Goal: Navigation & Orientation: Understand site structure

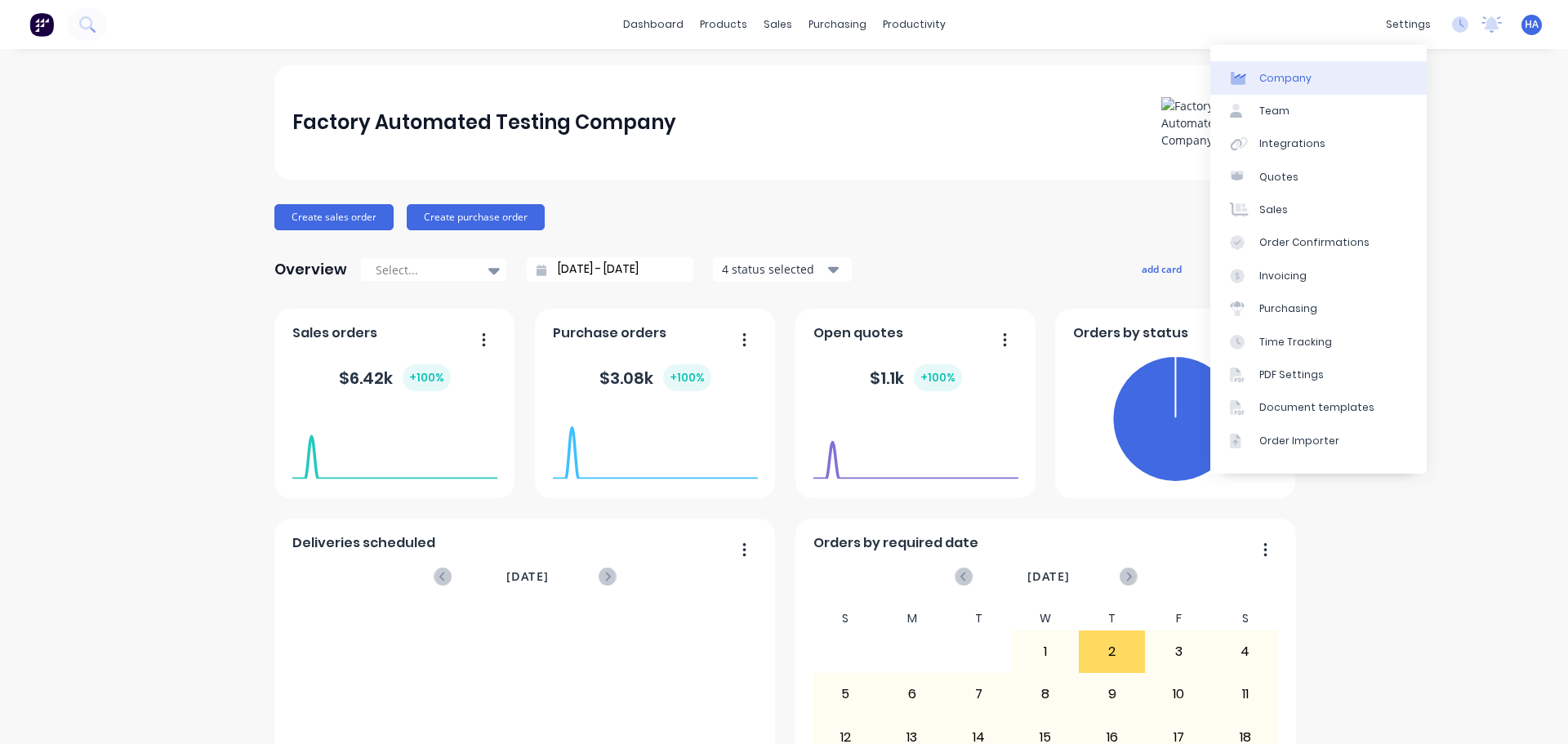
click at [1314, 74] on link "Company" at bounding box center [1319, 78] width 217 height 33
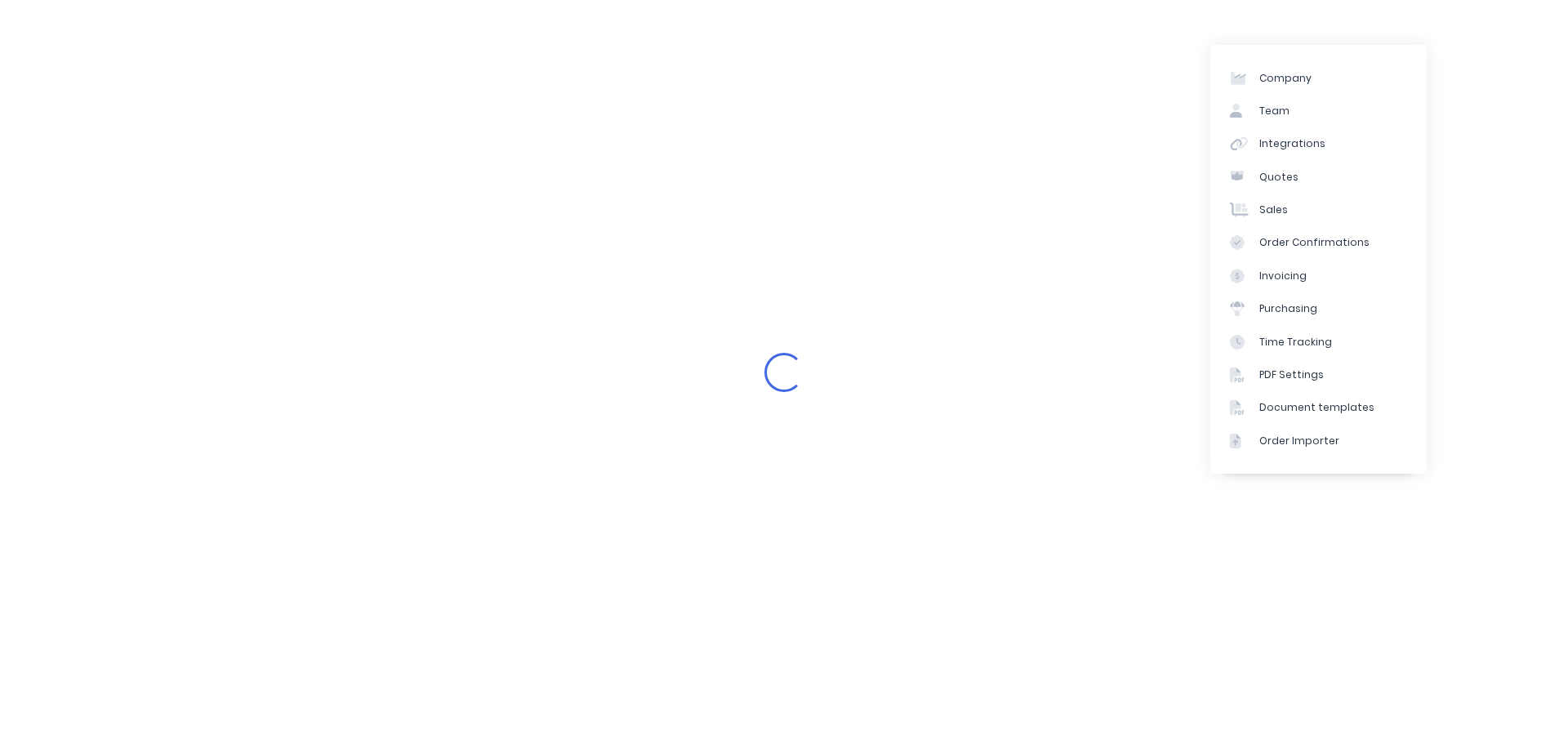
select select "AU"
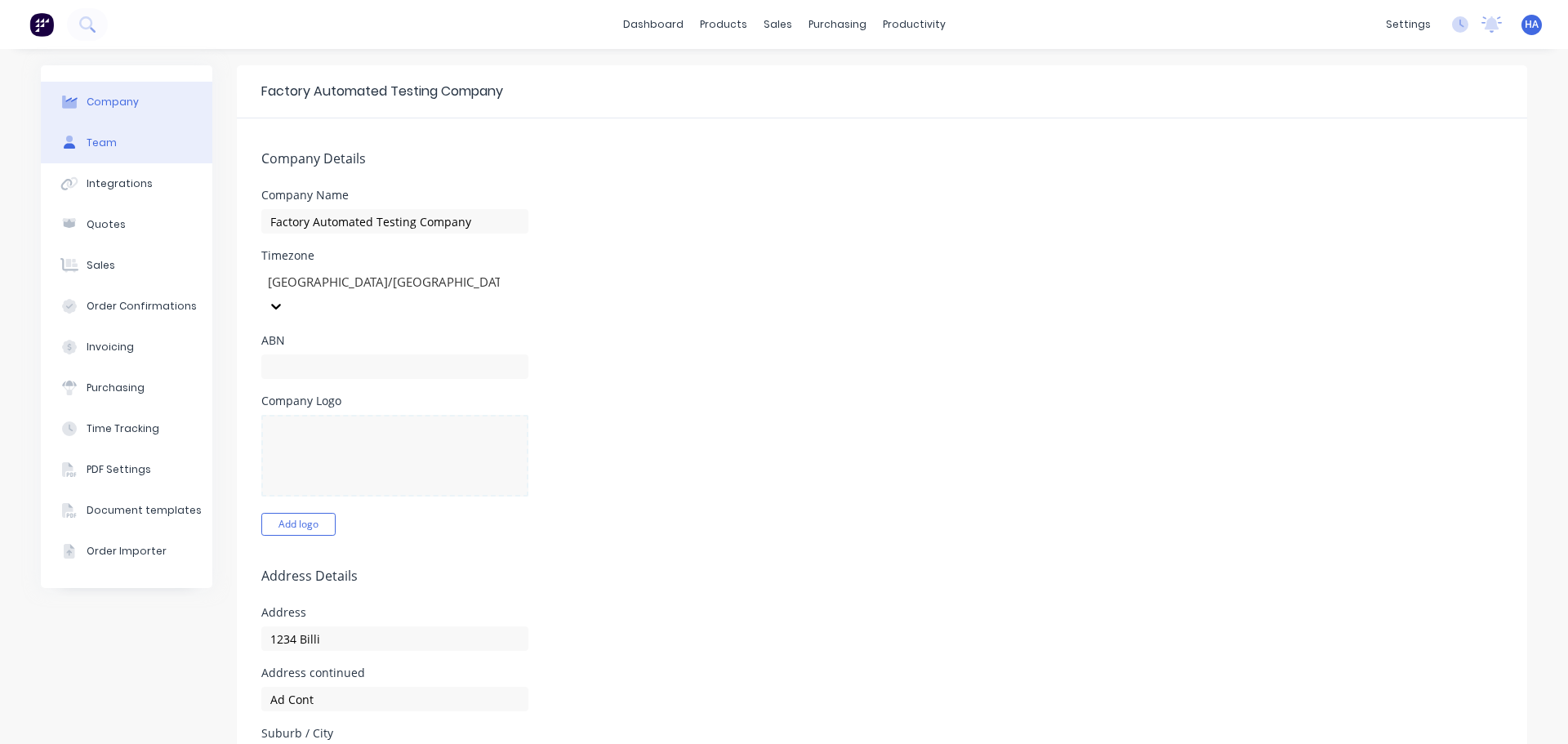
click at [97, 141] on div "Team" at bounding box center [101, 143] width 30 height 15
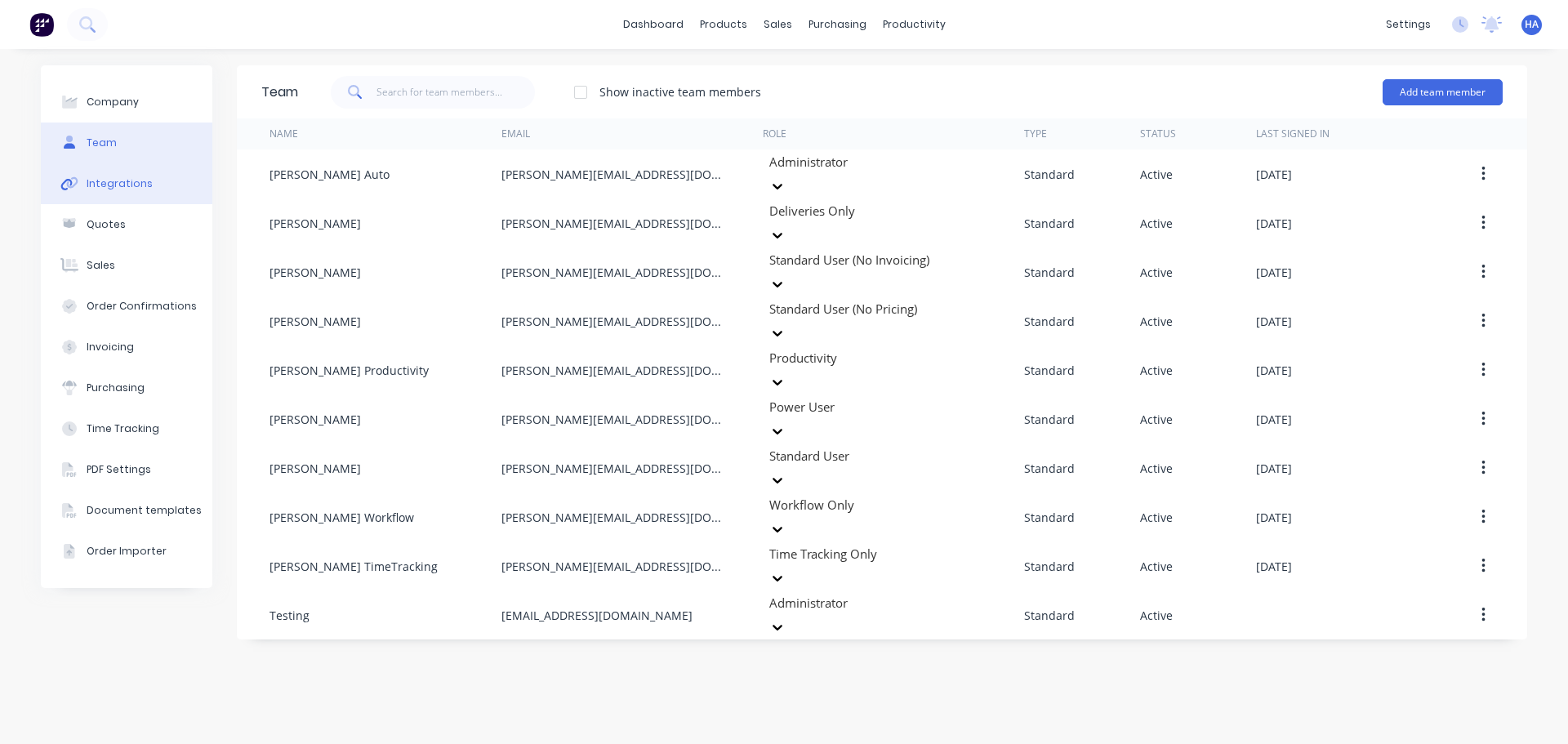
click at [162, 190] on button "Integrations" at bounding box center [127, 184] width 172 height 41
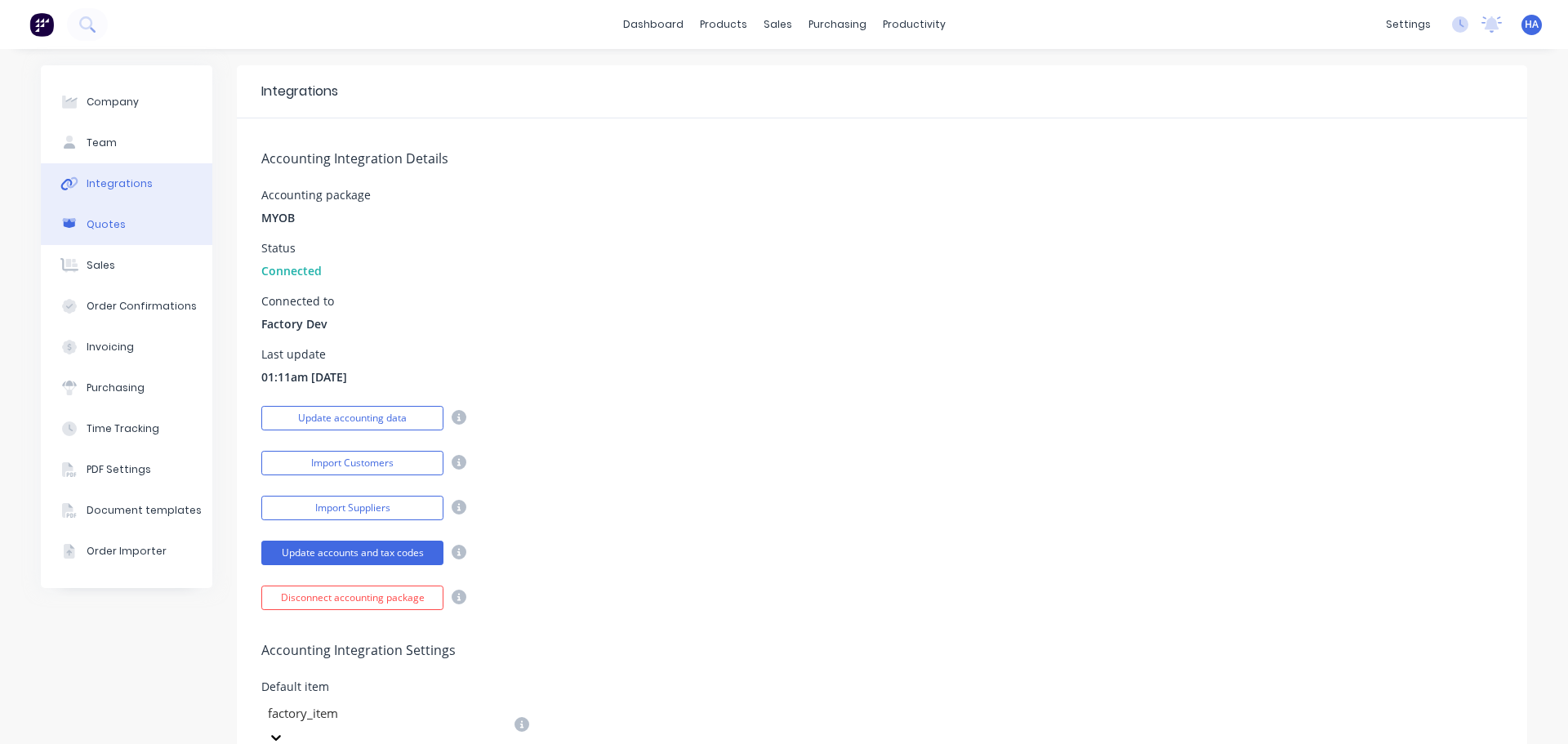
click at [113, 215] on button "Quotes" at bounding box center [127, 225] width 172 height 41
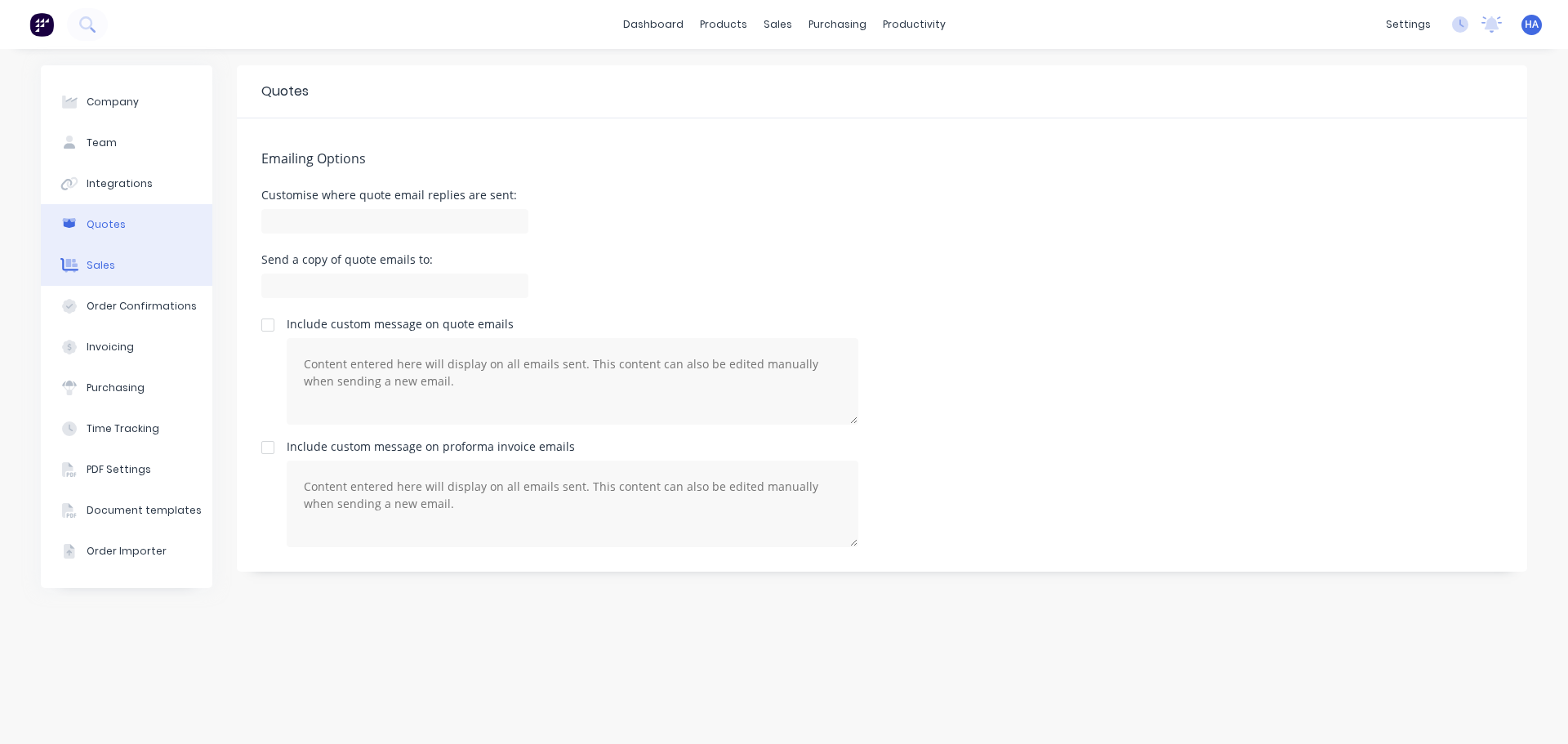
click at [146, 256] on button "Sales" at bounding box center [127, 266] width 172 height 41
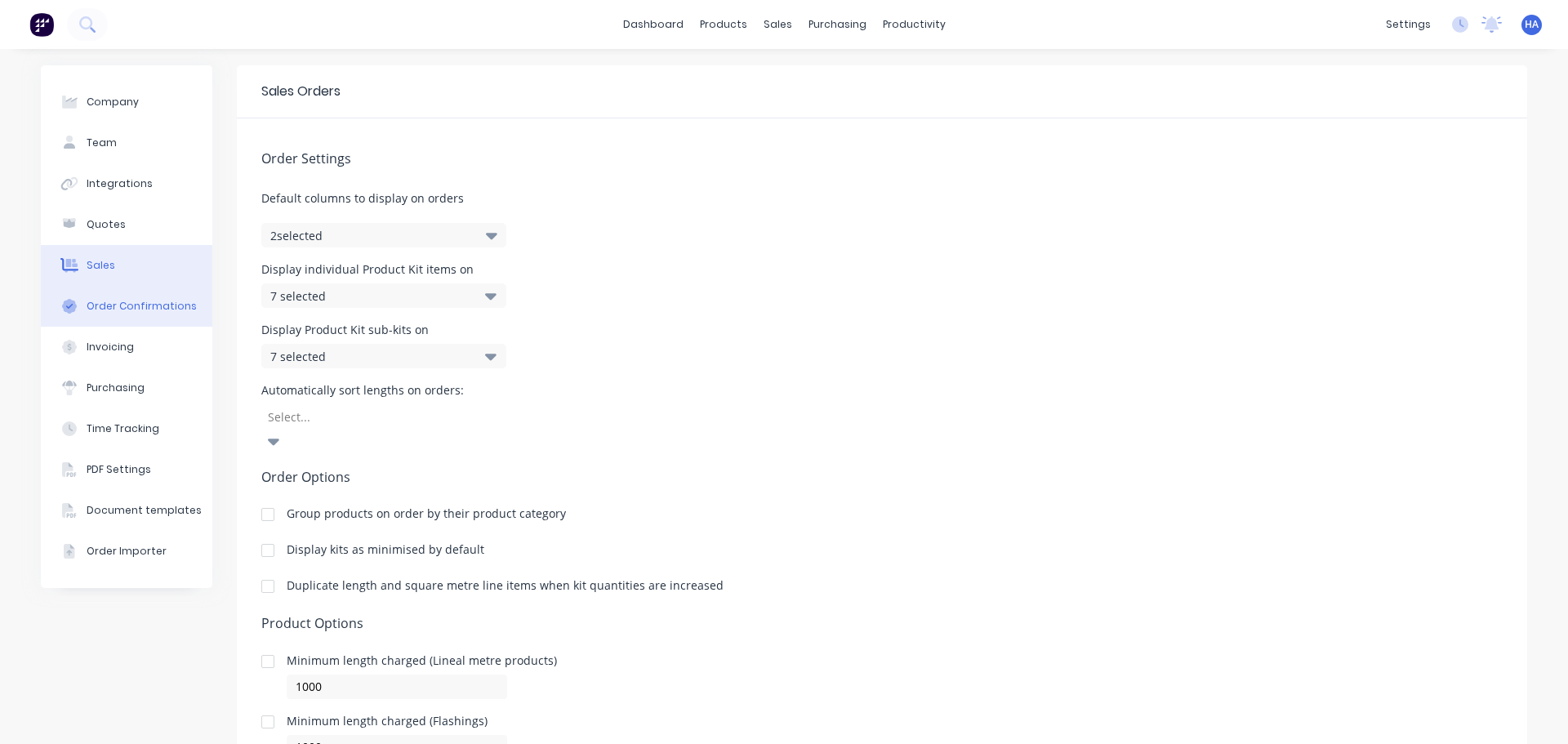
click at [101, 295] on button "Order Confirmations" at bounding box center [127, 306] width 172 height 41
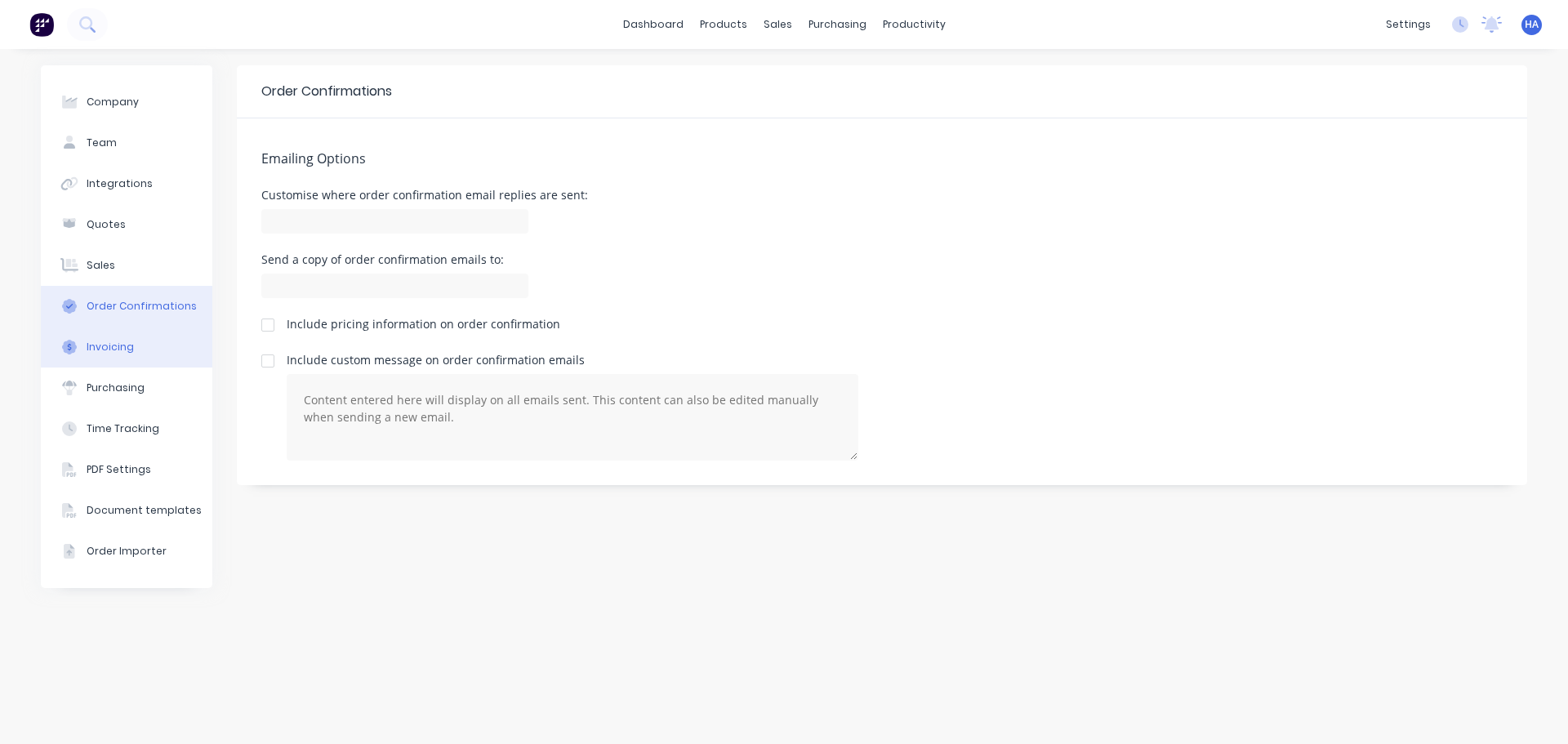
click at [155, 356] on button "Invoicing" at bounding box center [127, 347] width 172 height 41
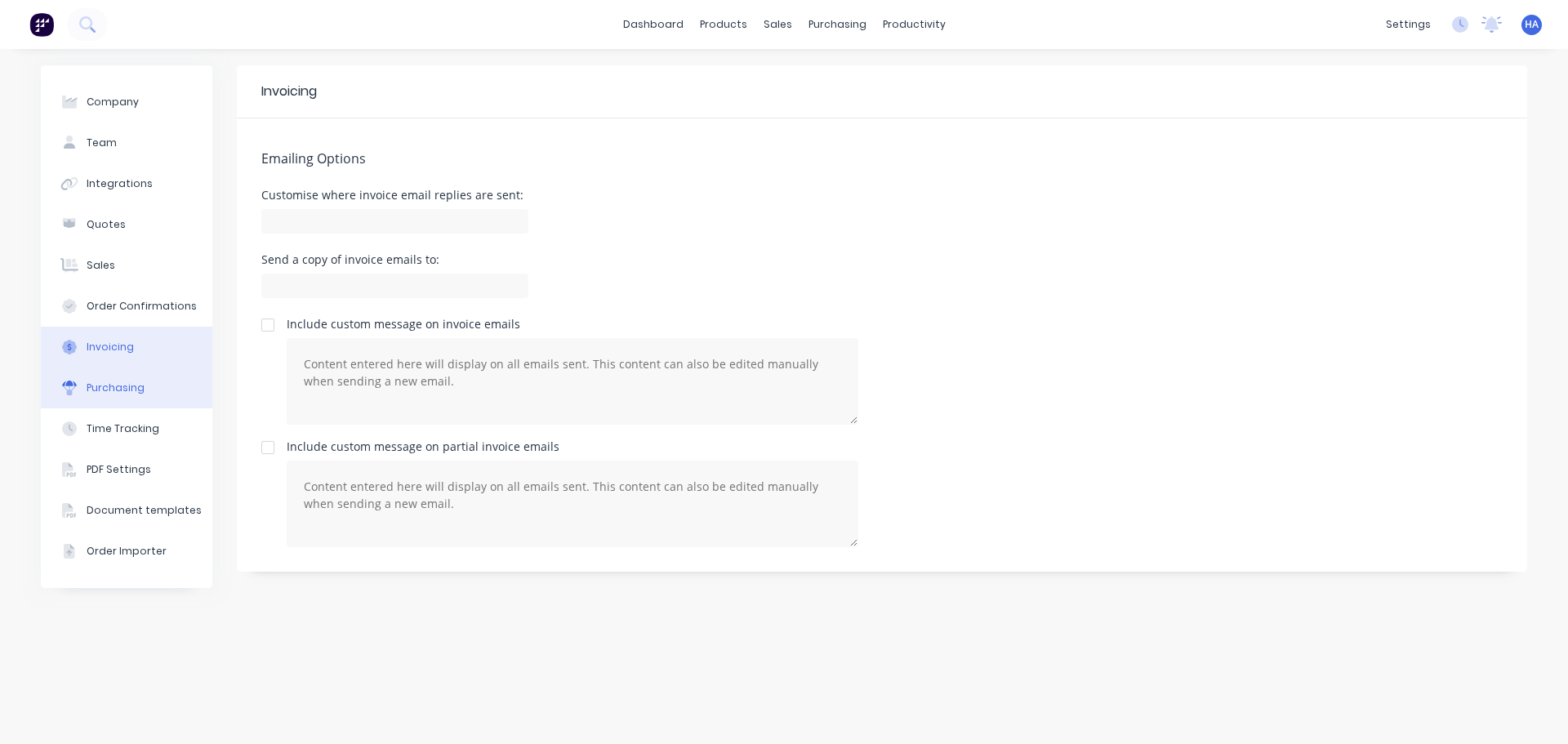
click at [115, 382] on div "Purchasing" at bounding box center [115, 388] width 58 height 15
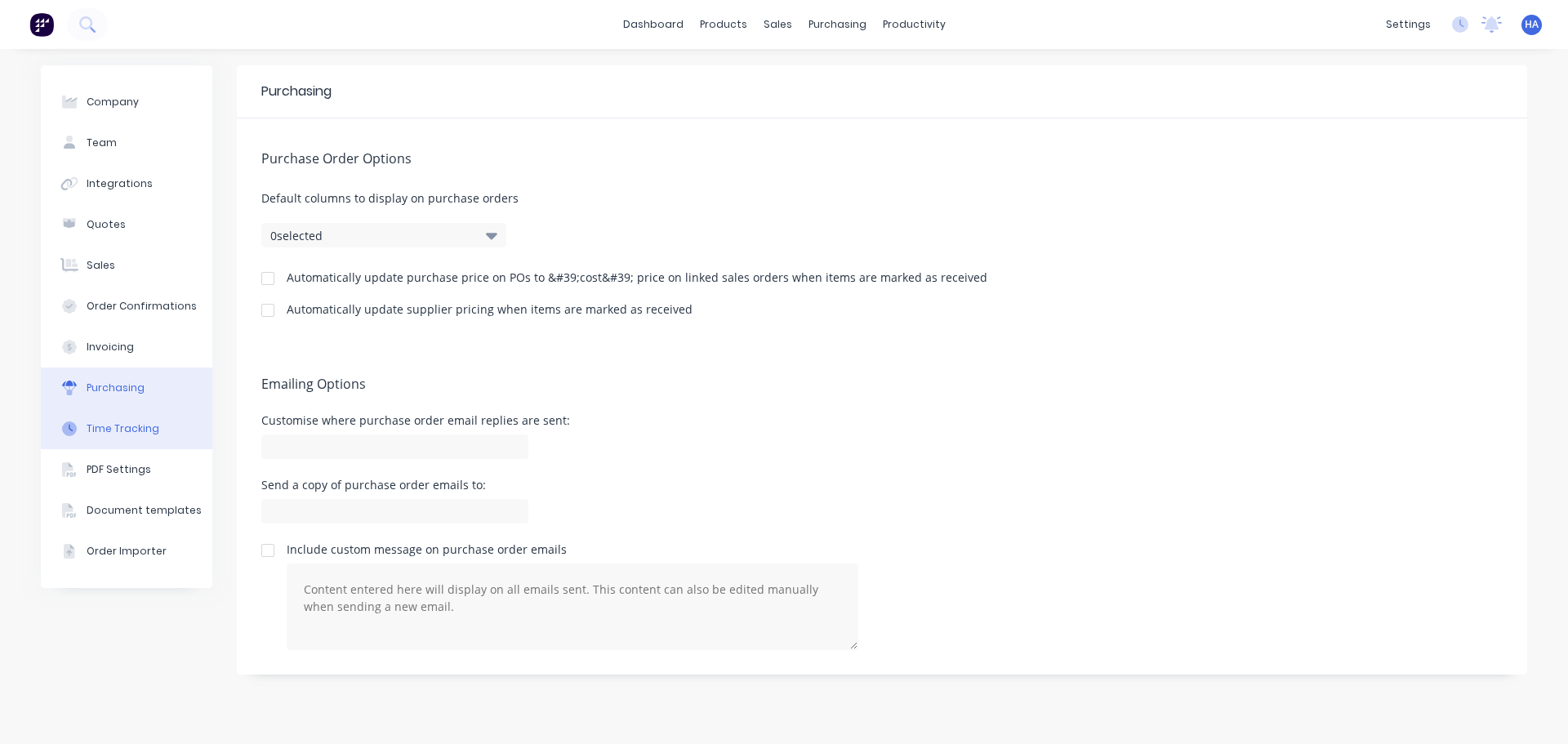
click at [145, 428] on div "Time Tracking" at bounding box center [123, 428] width 73 height 15
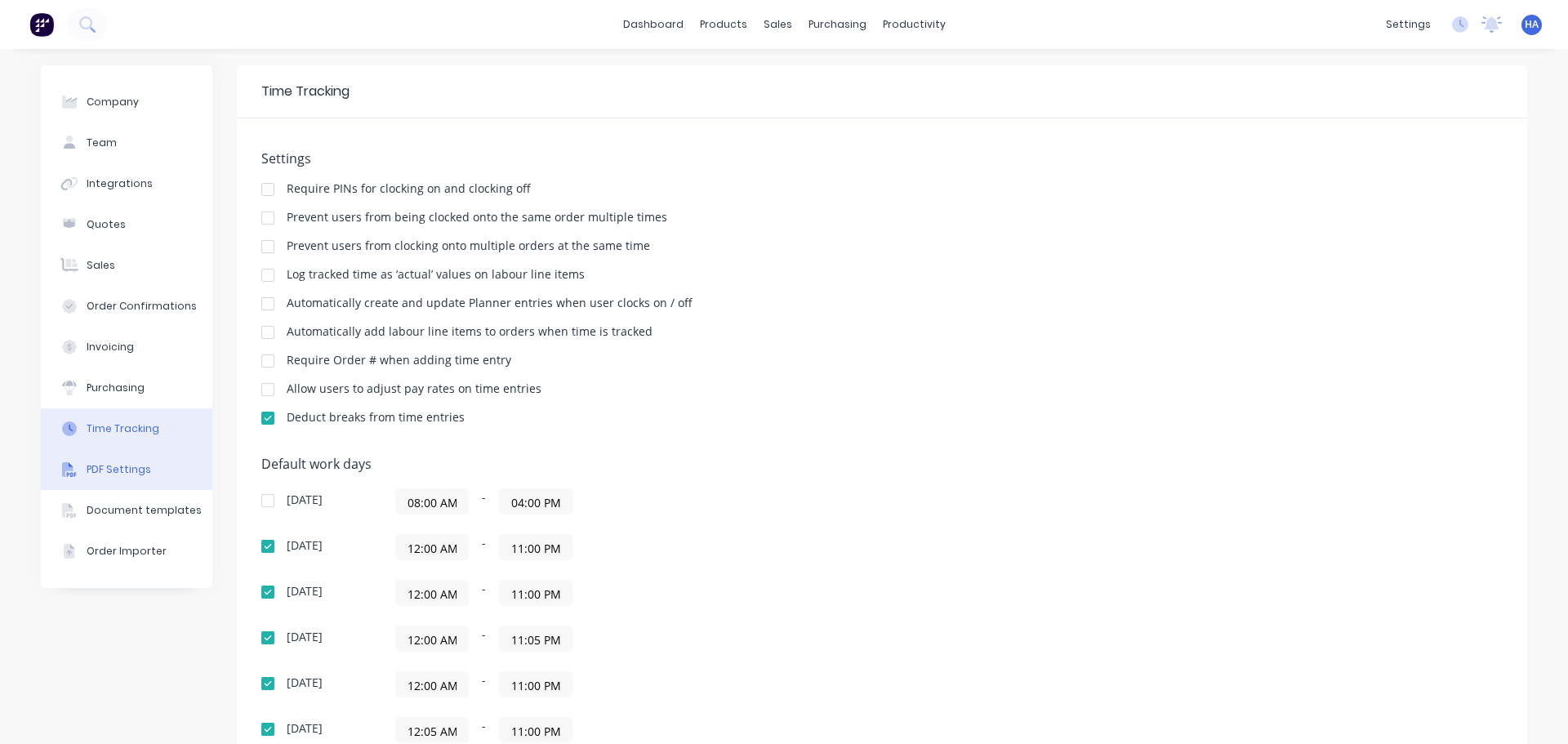
click at [144, 473] on button "PDF Settings" at bounding box center [127, 469] width 172 height 41
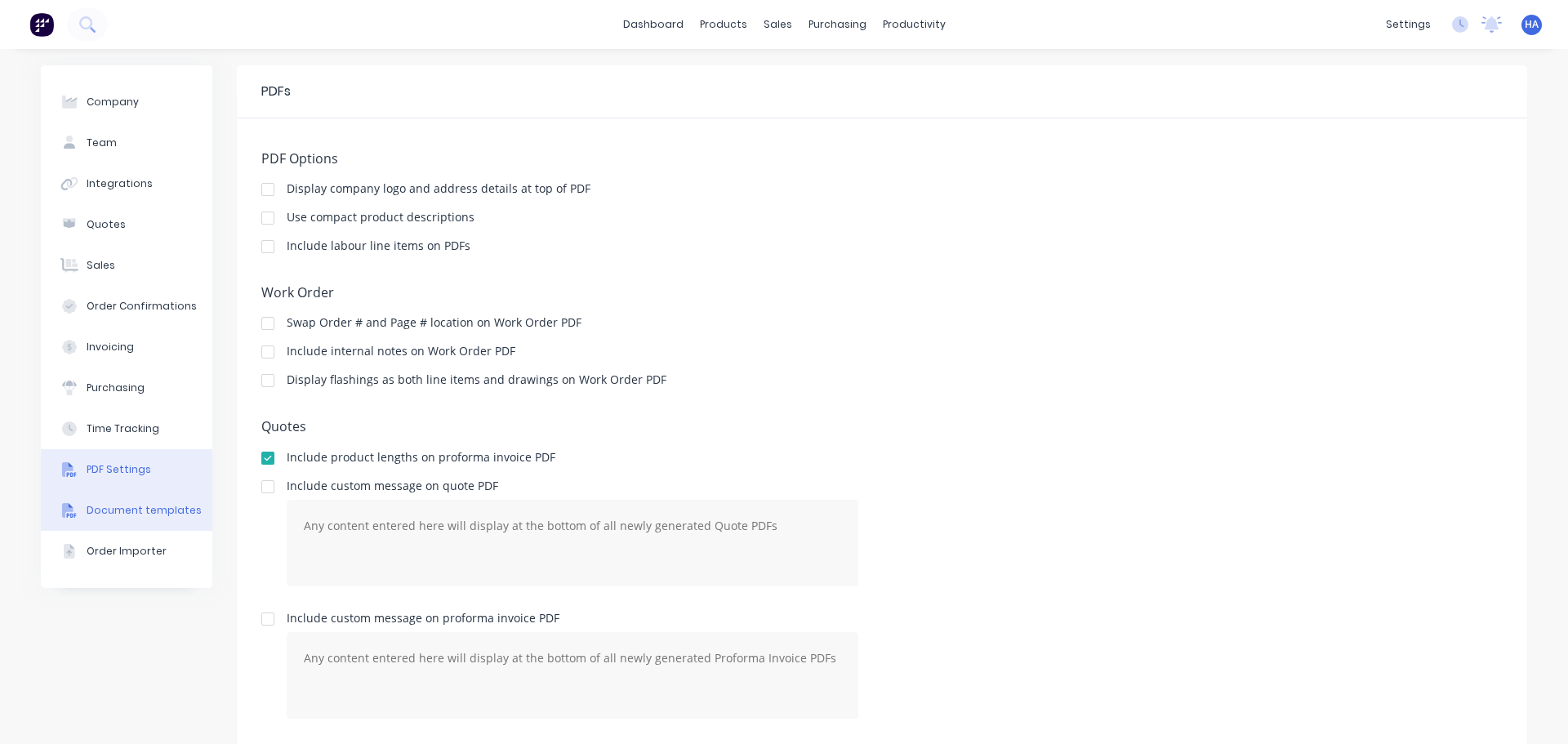
click at [156, 509] on div "Document templates" at bounding box center [144, 510] width 115 height 15
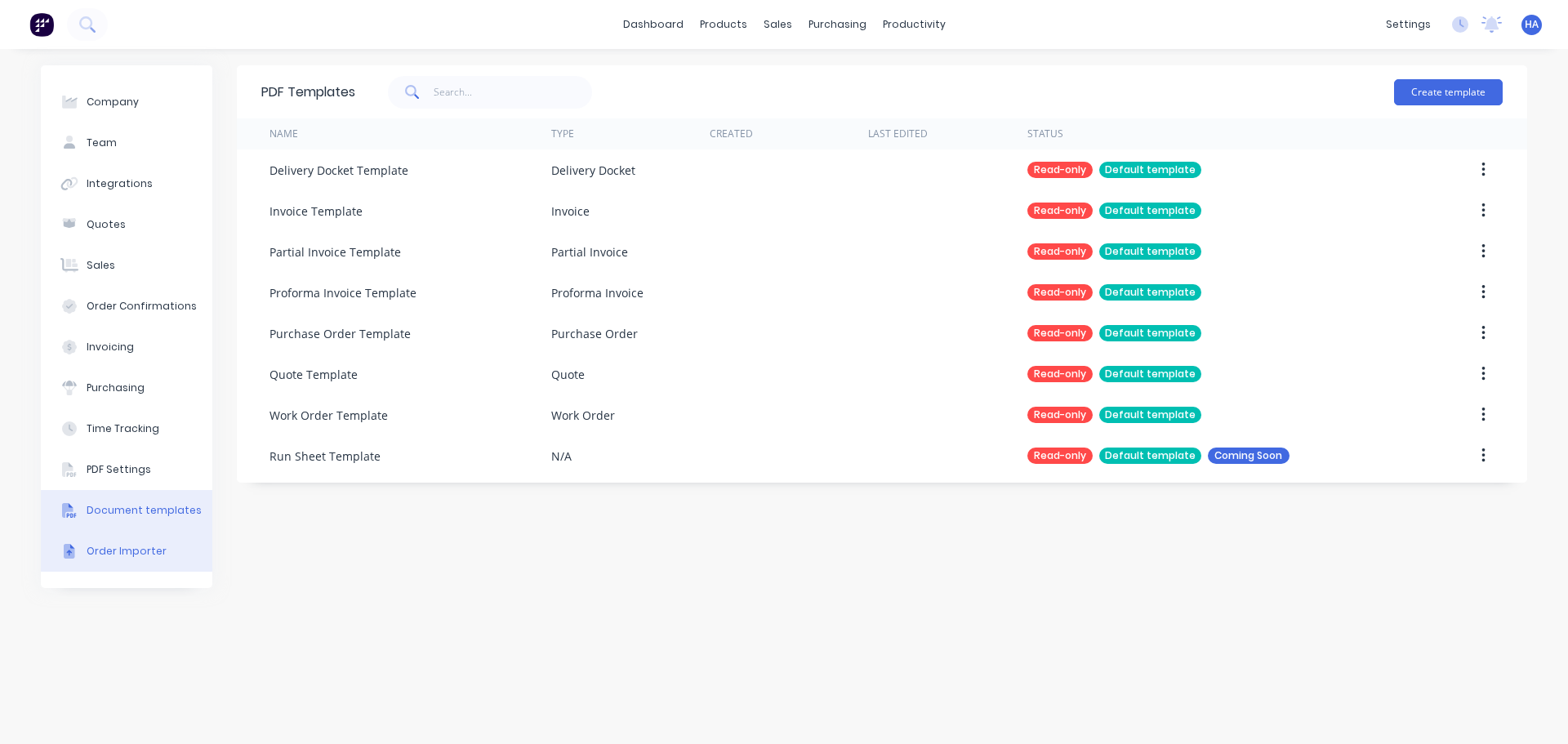
click at [156, 551] on div "Order Importer" at bounding box center [127, 551] width 80 height 15
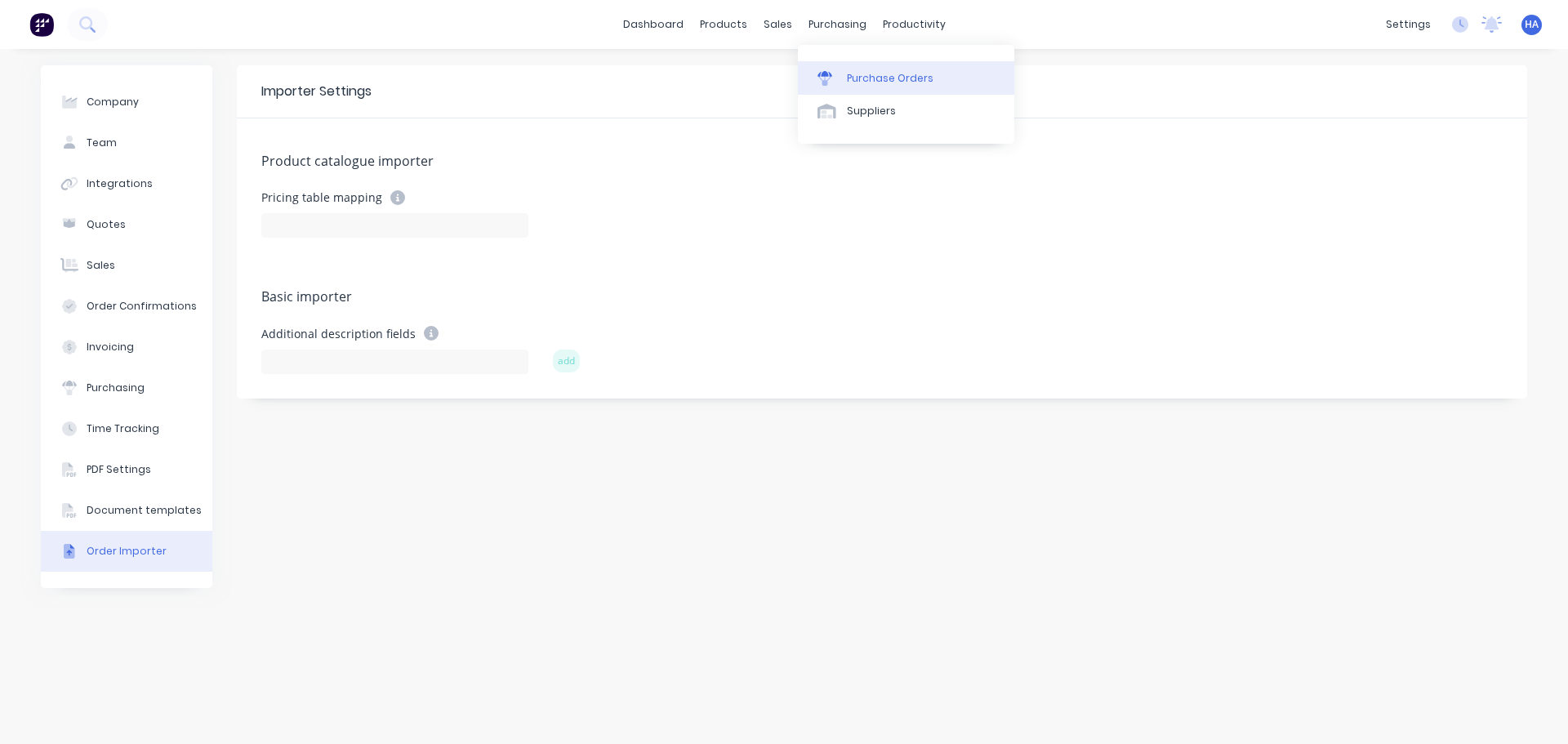
click at [865, 61] on link "Purchase Orders" at bounding box center [905, 78] width 217 height 33
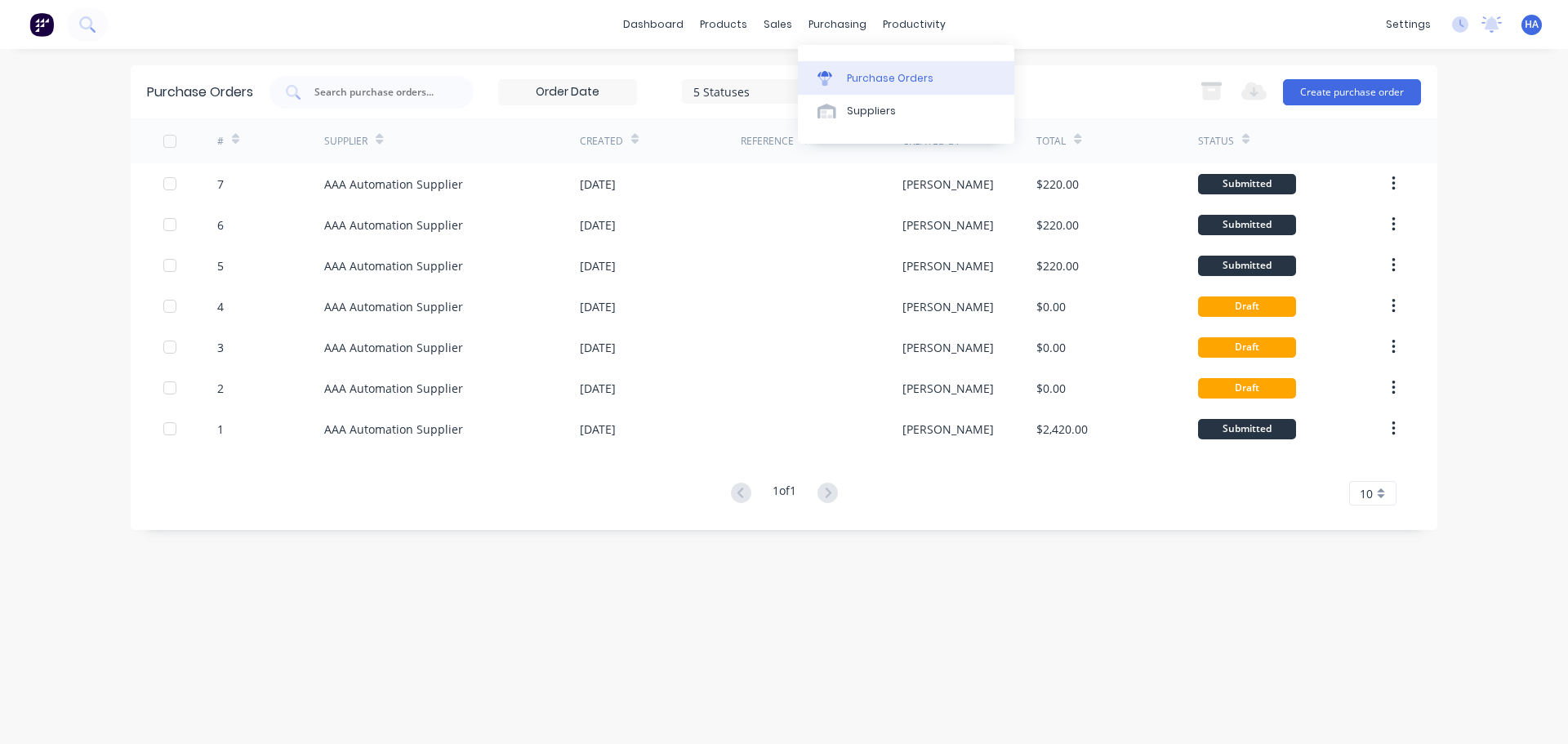
click at [880, 81] on div "Purchase Orders" at bounding box center [890, 78] width 87 height 15
click at [906, 126] on link "Suppliers" at bounding box center [905, 111] width 217 height 33
